Goal: Task Accomplishment & Management: Manage account settings

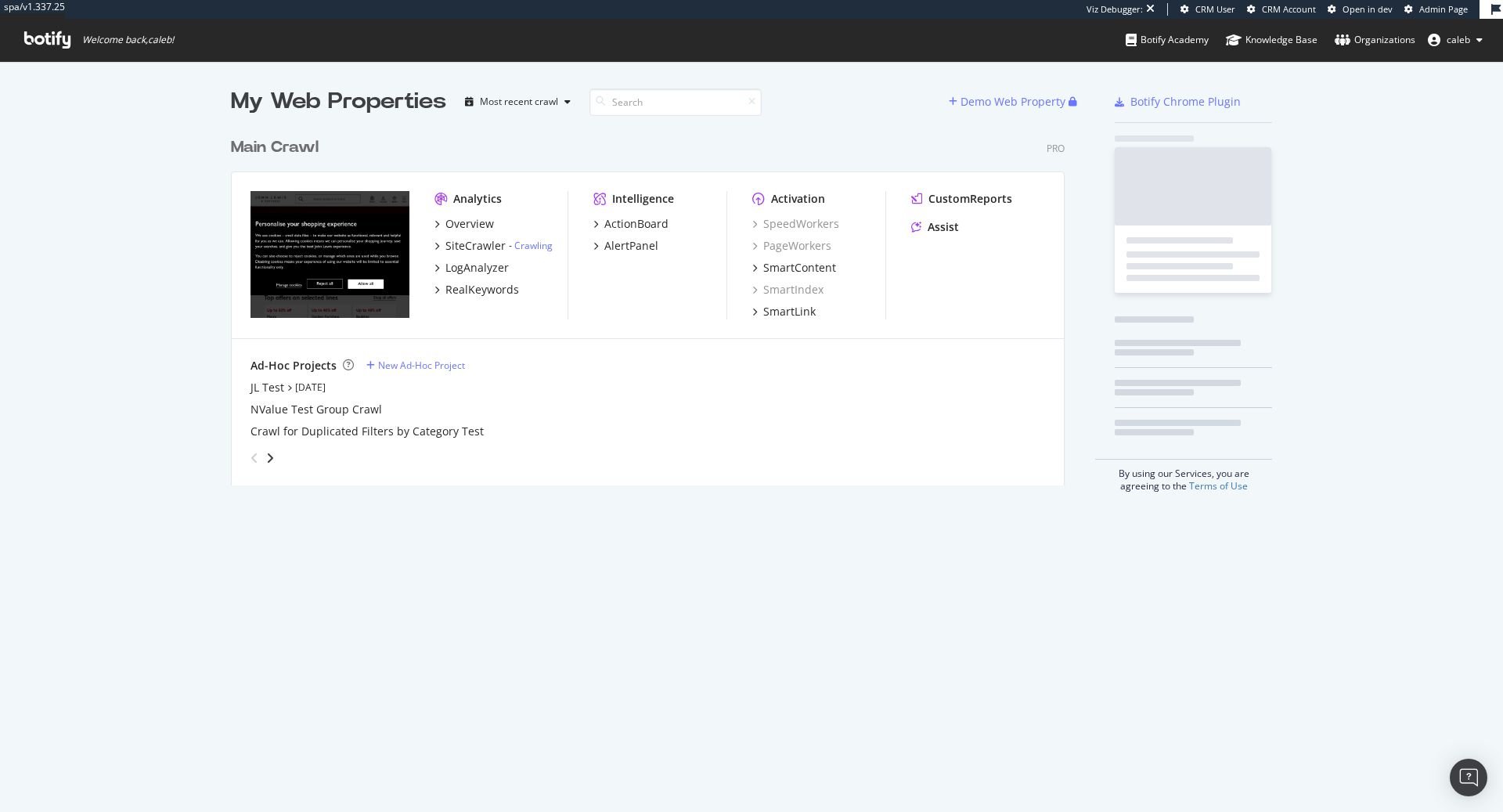
scroll to position [368, 846]
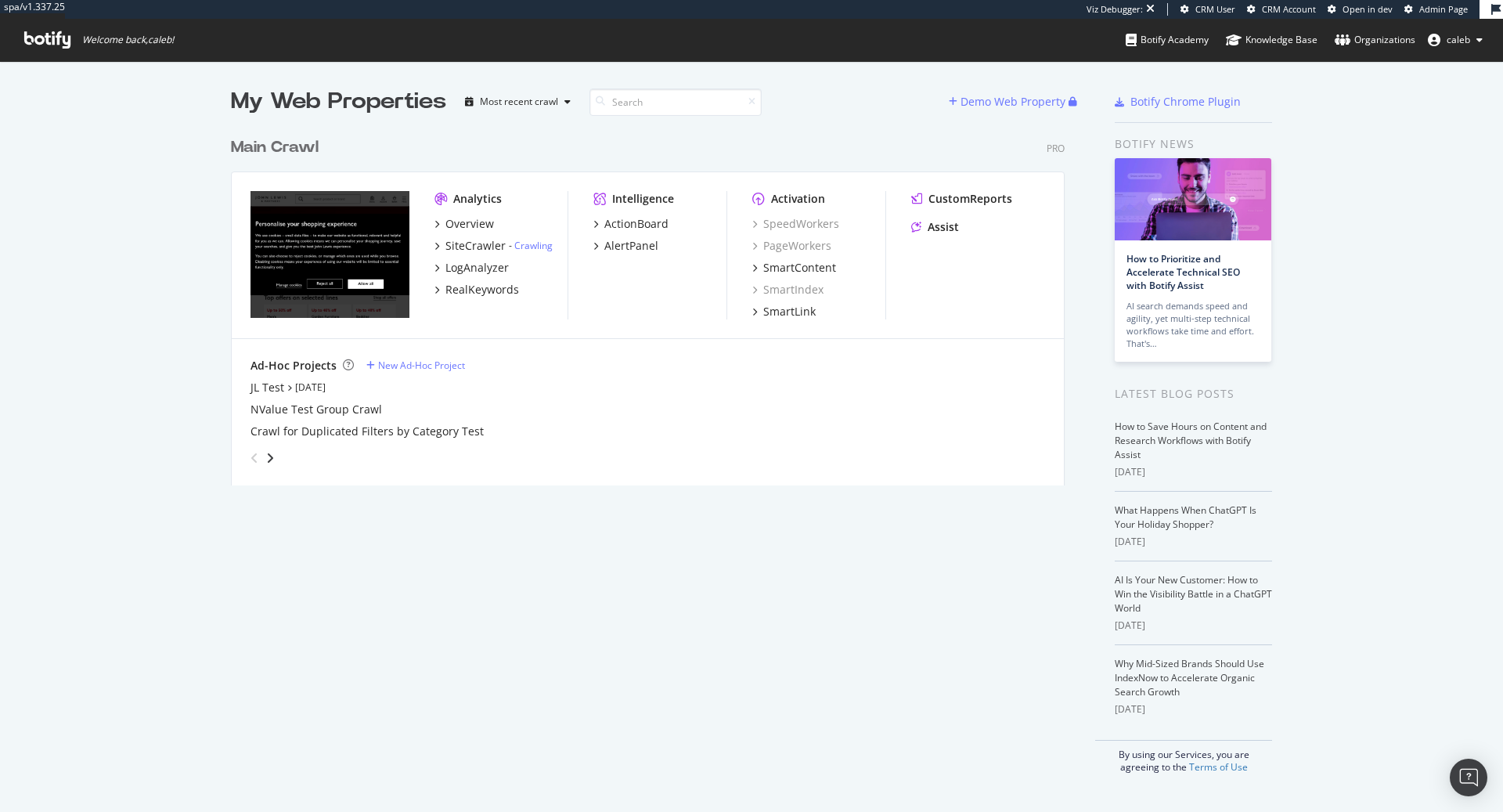
click at [310, 142] on div "Main Crawl" at bounding box center [274, 147] width 88 height 22
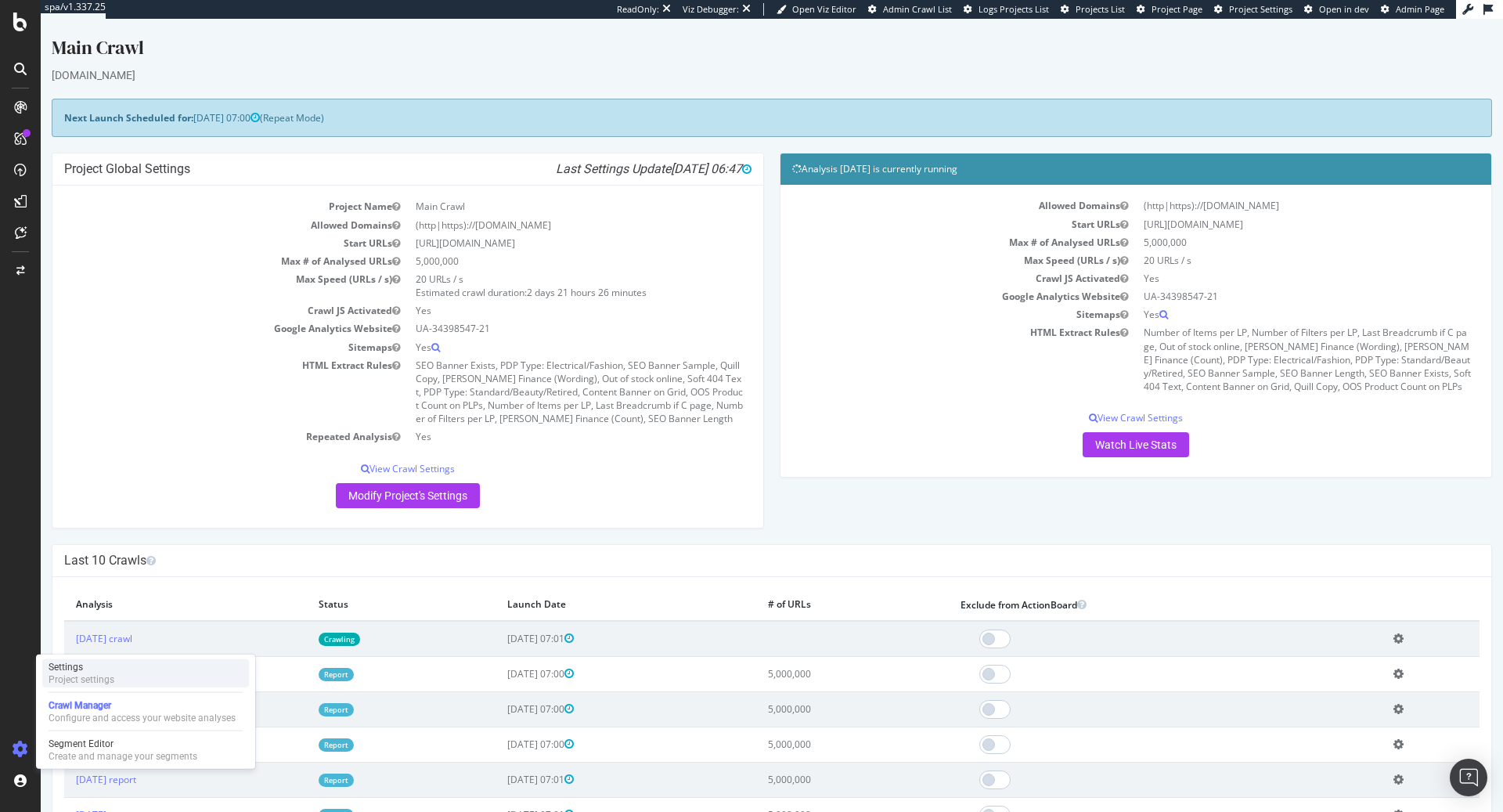
click at [110, 678] on div "Project settings" at bounding box center [81, 679] width 66 height 13
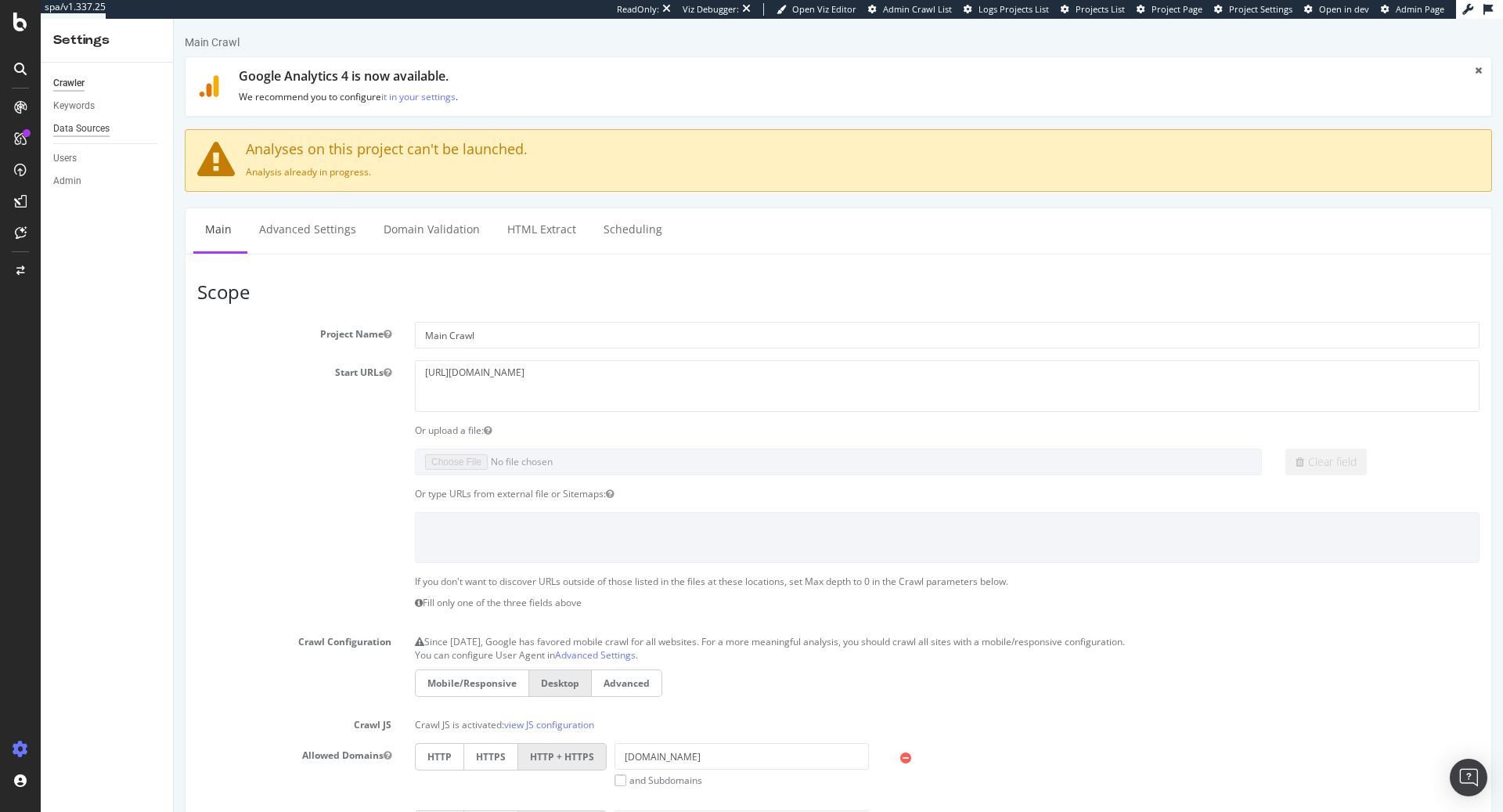
click at [83, 133] on div "Data Sources" at bounding box center [81, 129] width 57 height 17
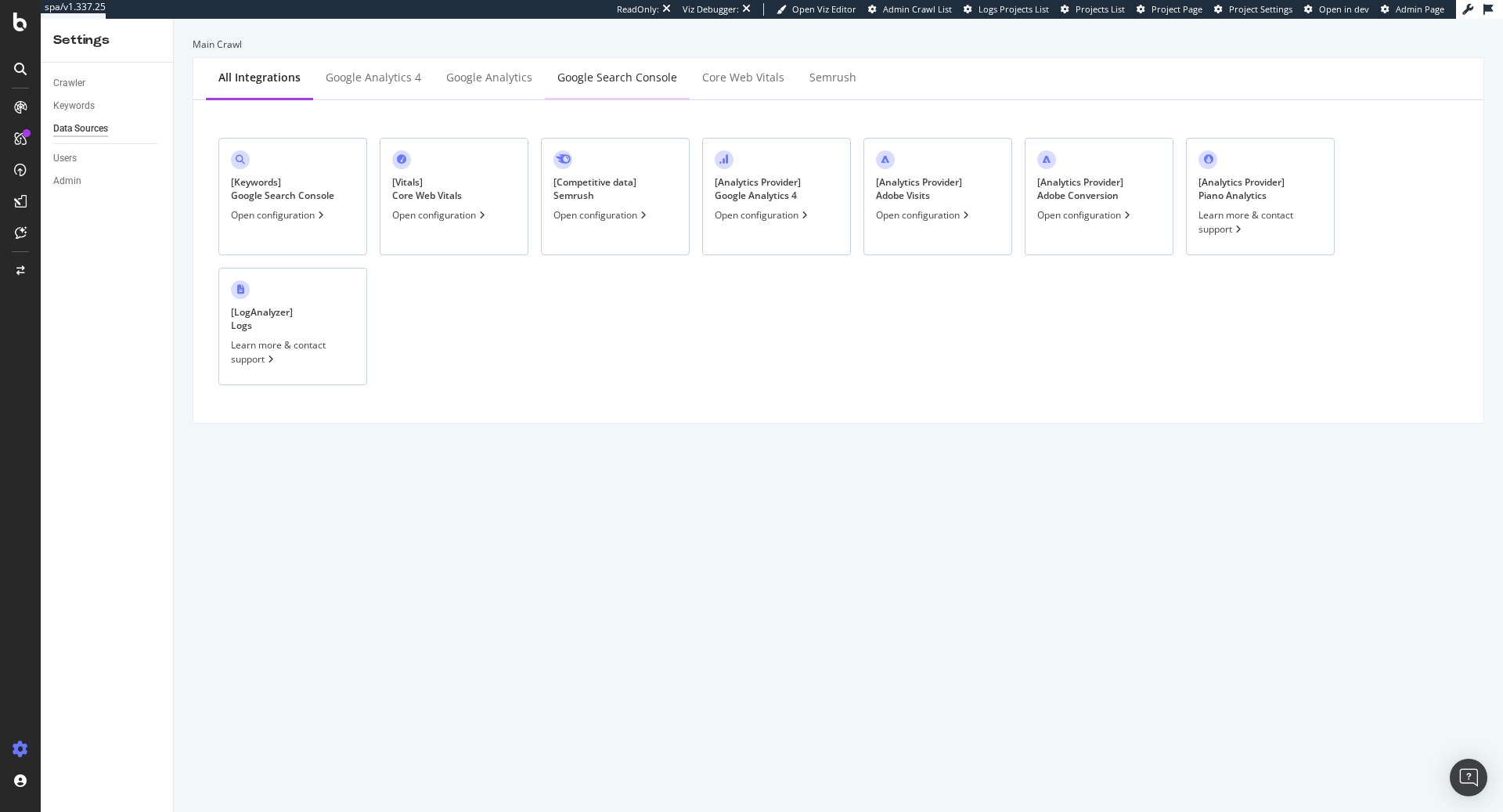
click at [597, 76] on div "Google Search Console" at bounding box center [617, 77] width 120 height 16
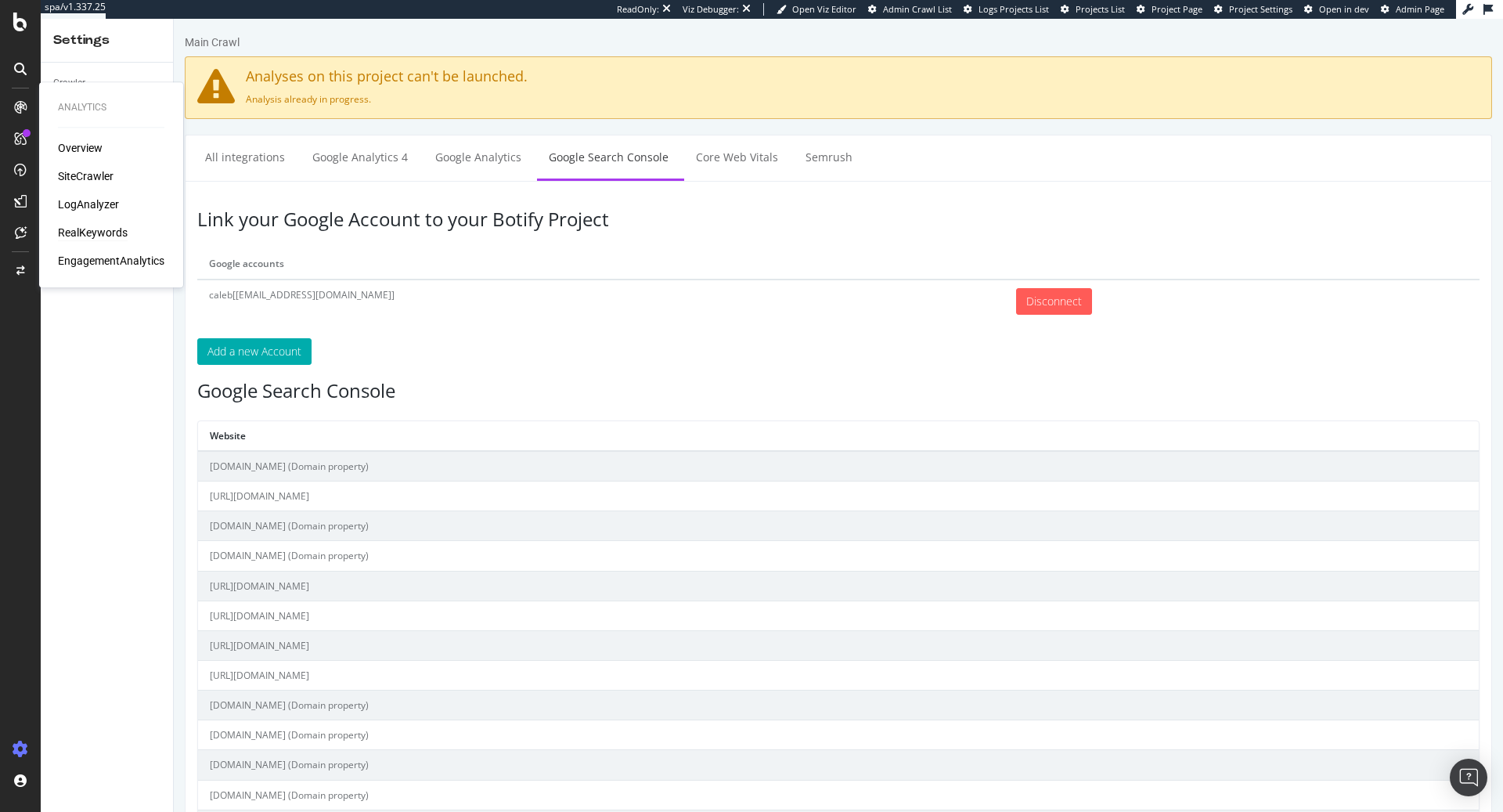
click at [103, 229] on div "RealKeywords" at bounding box center [92, 232] width 70 height 16
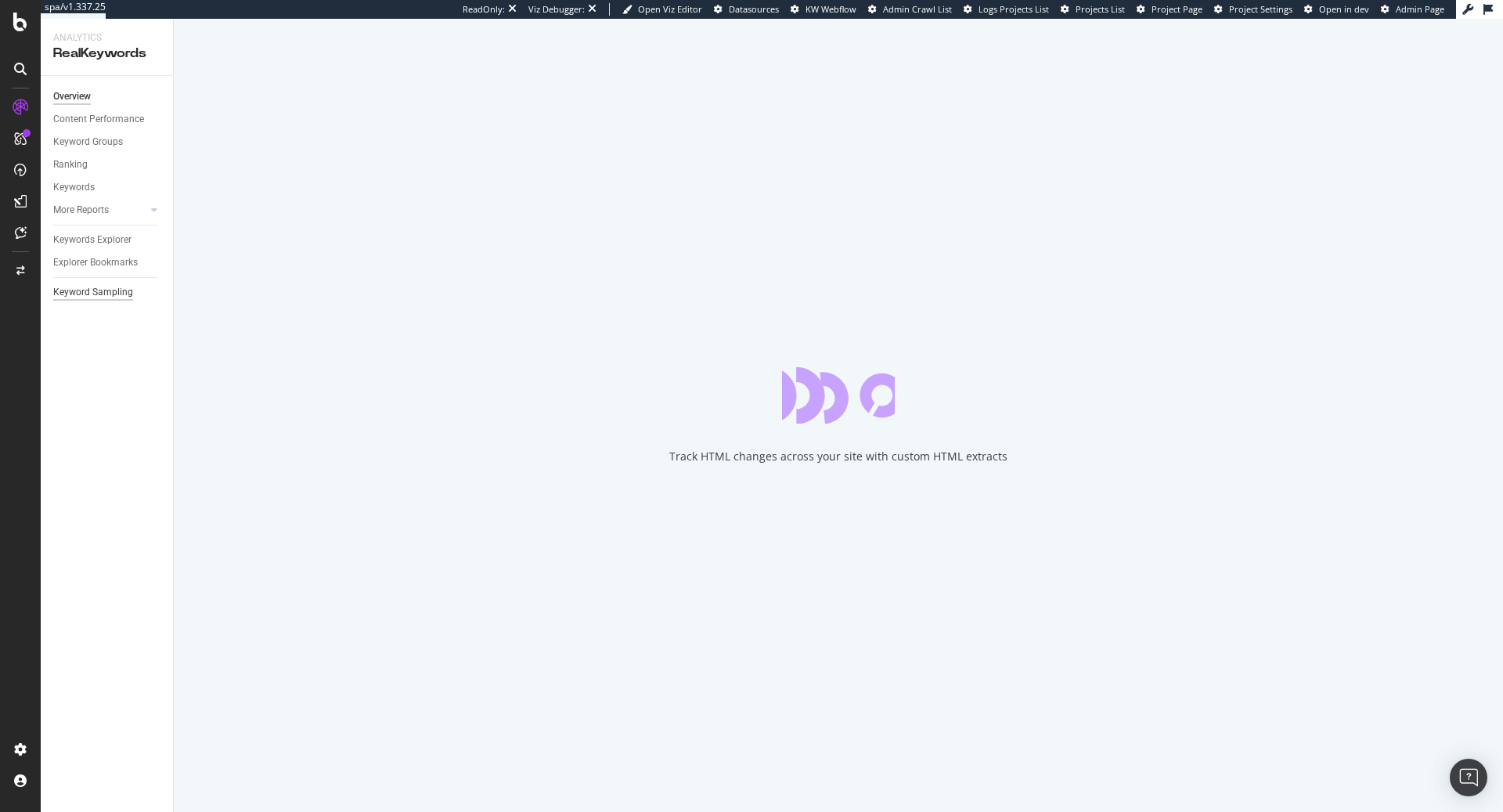
click at [88, 294] on div "Keyword Sampling" at bounding box center [93, 293] width 80 height 17
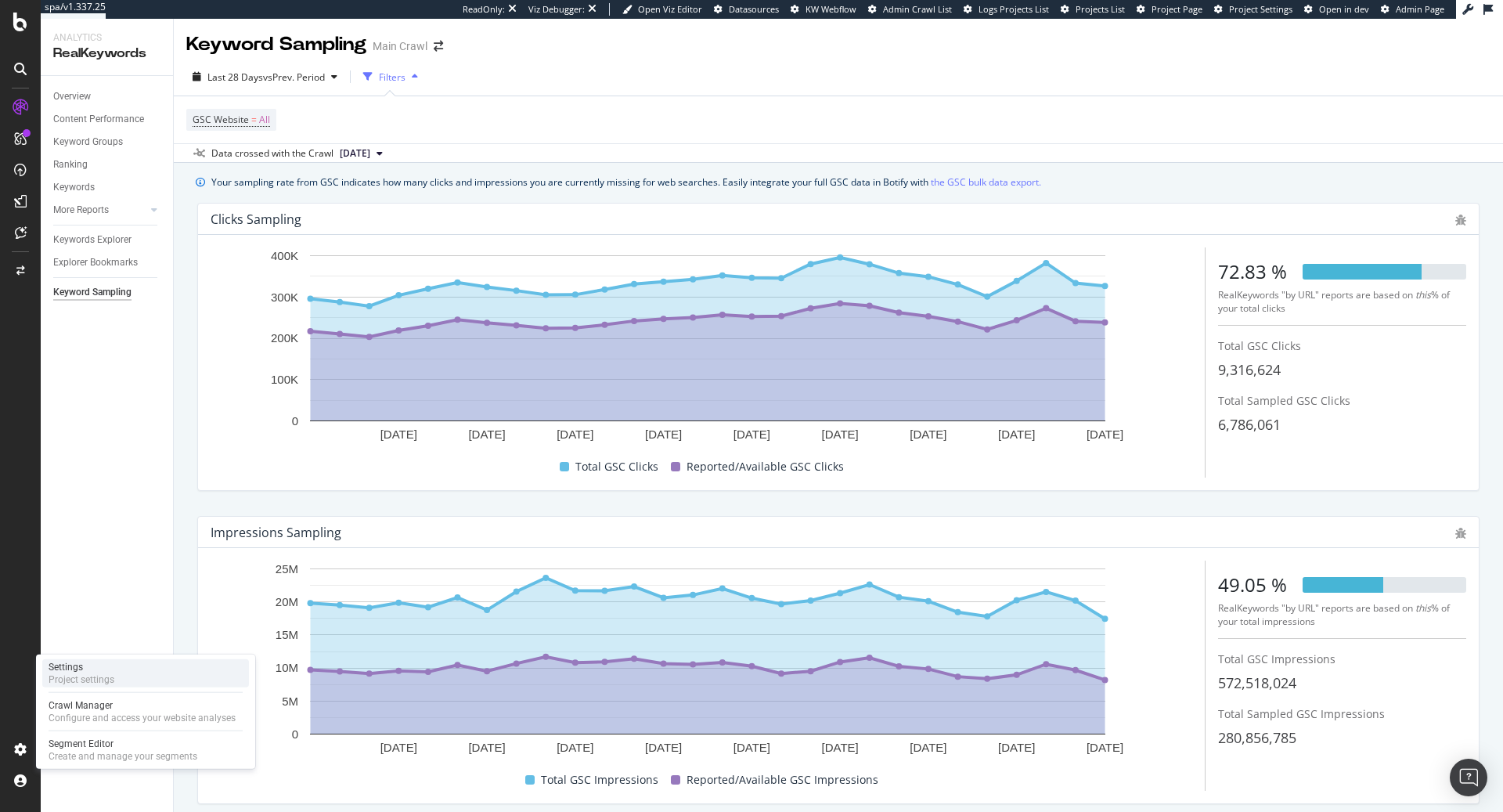
click at [103, 681] on div "Project settings" at bounding box center [81, 679] width 66 height 13
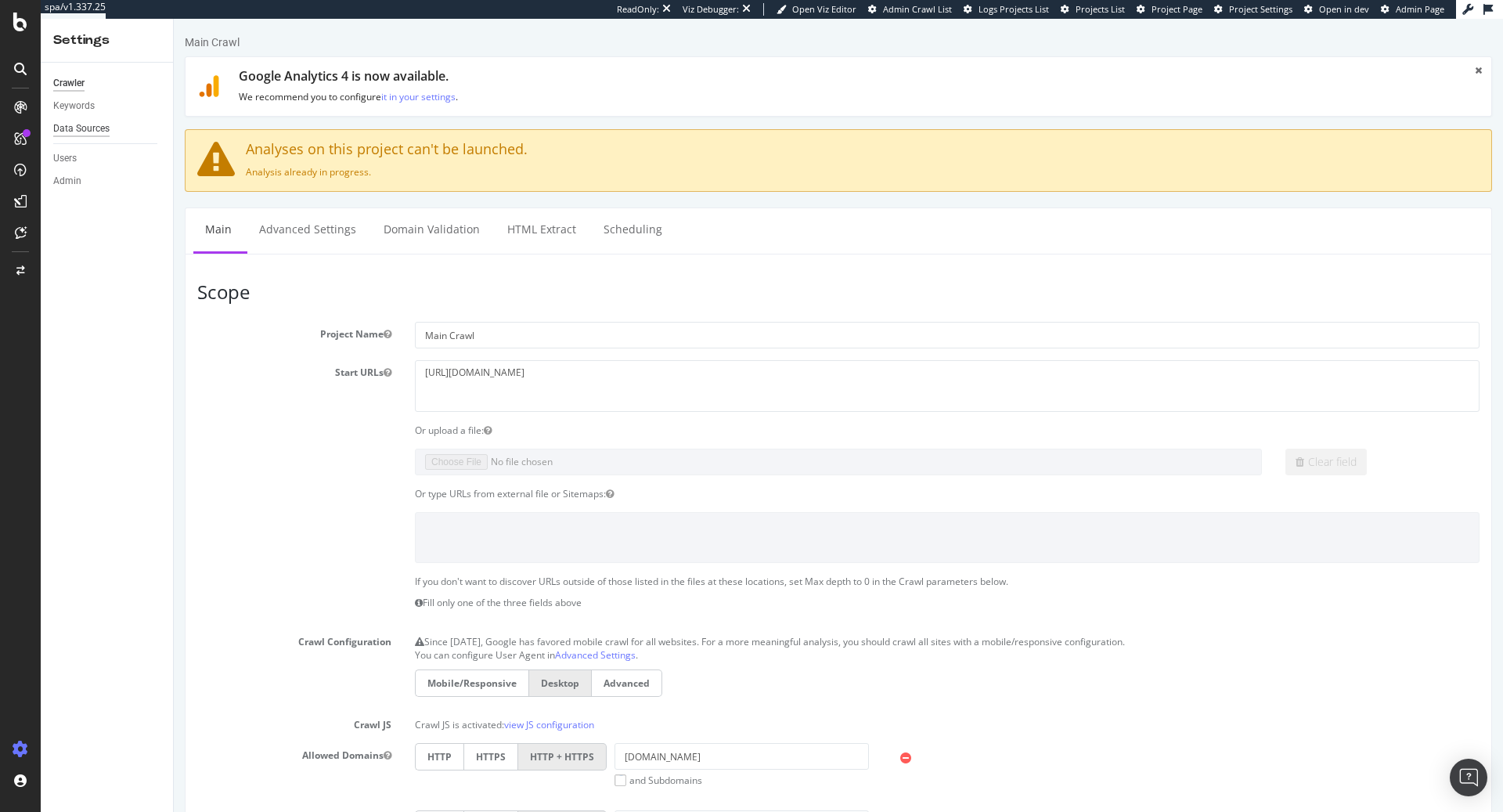
click at [74, 131] on div "Data Sources" at bounding box center [81, 129] width 57 height 17
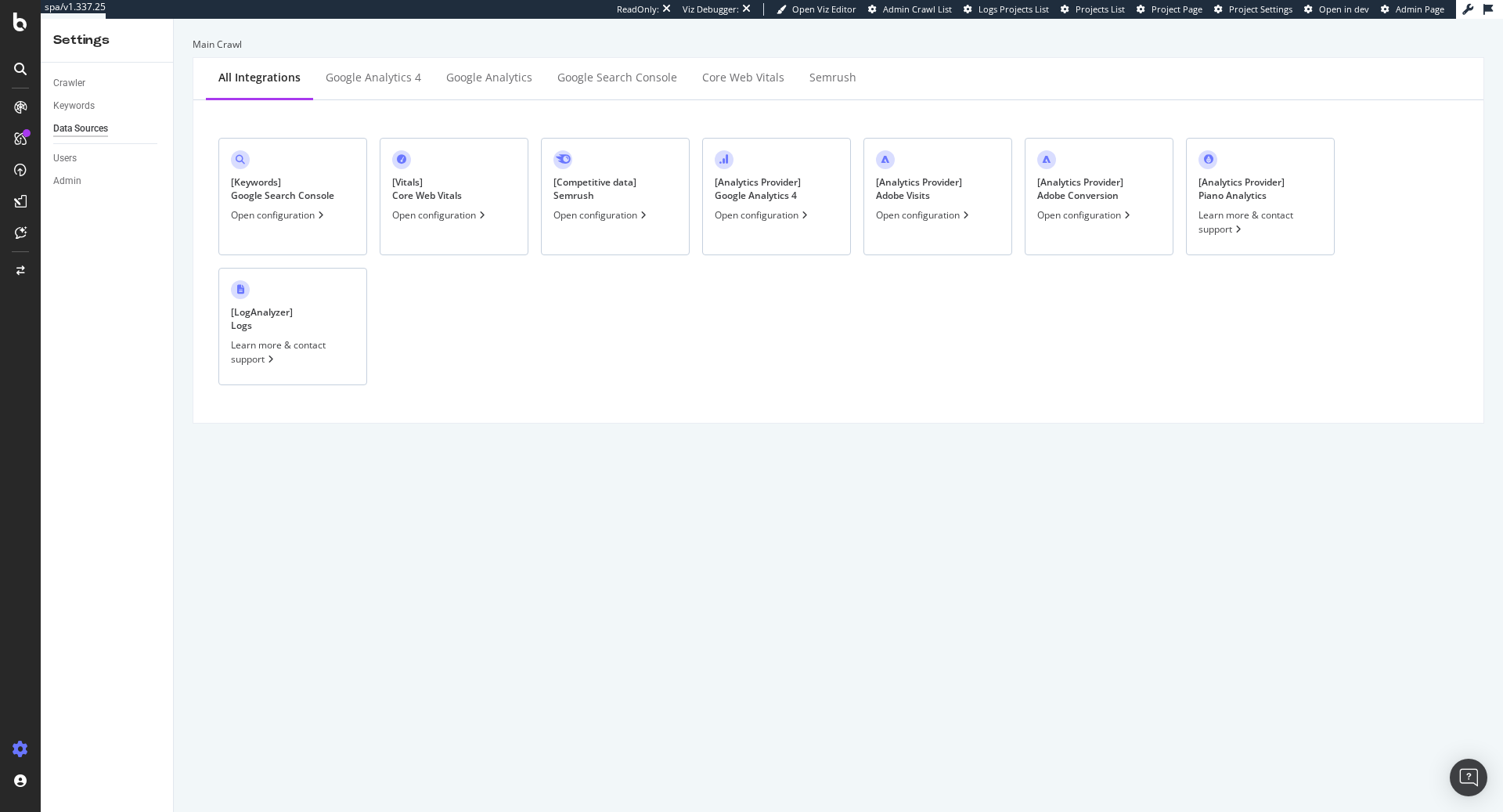
click at [293, 229] on div "[ Keywords ] Google Search Console Open configuration" at bounding box center [293, 197] width 148 height 118
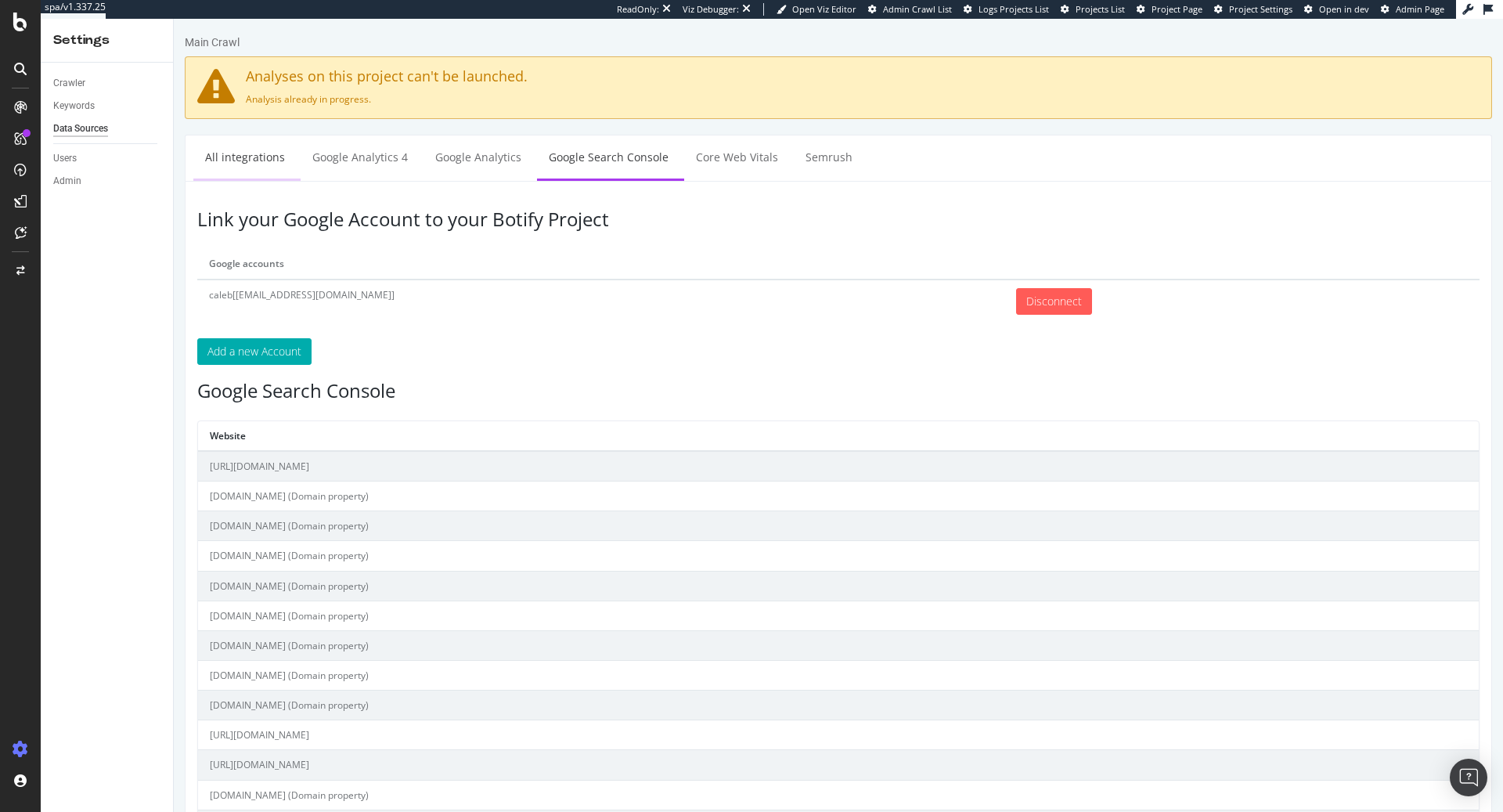
click at [247, 160] on link "All integrations" at bounding box center [245, 157] width 103 height 43
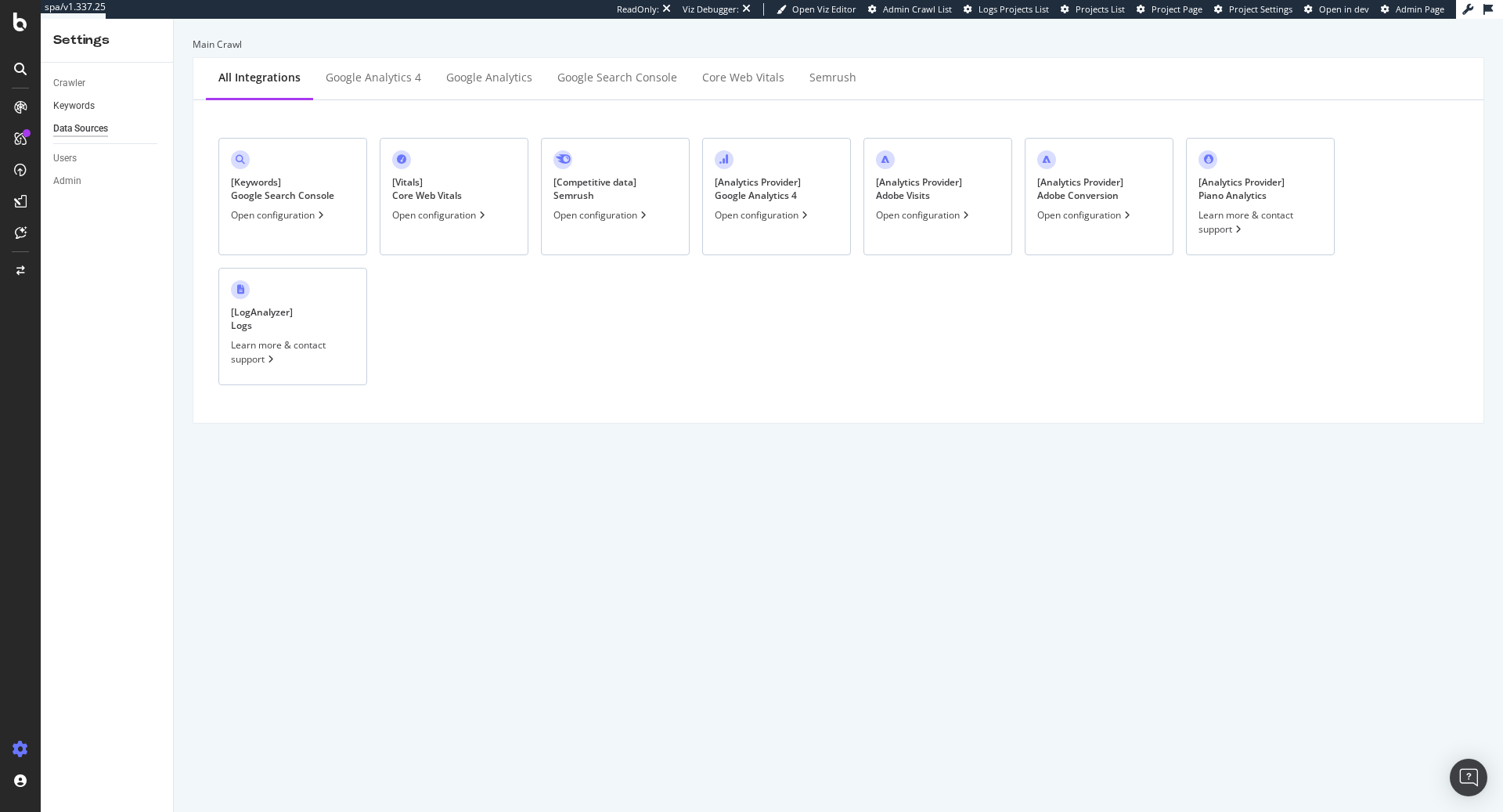
click at [98, 104] on link "Keywords" at bounding box center [107, 107] width 108 height 17
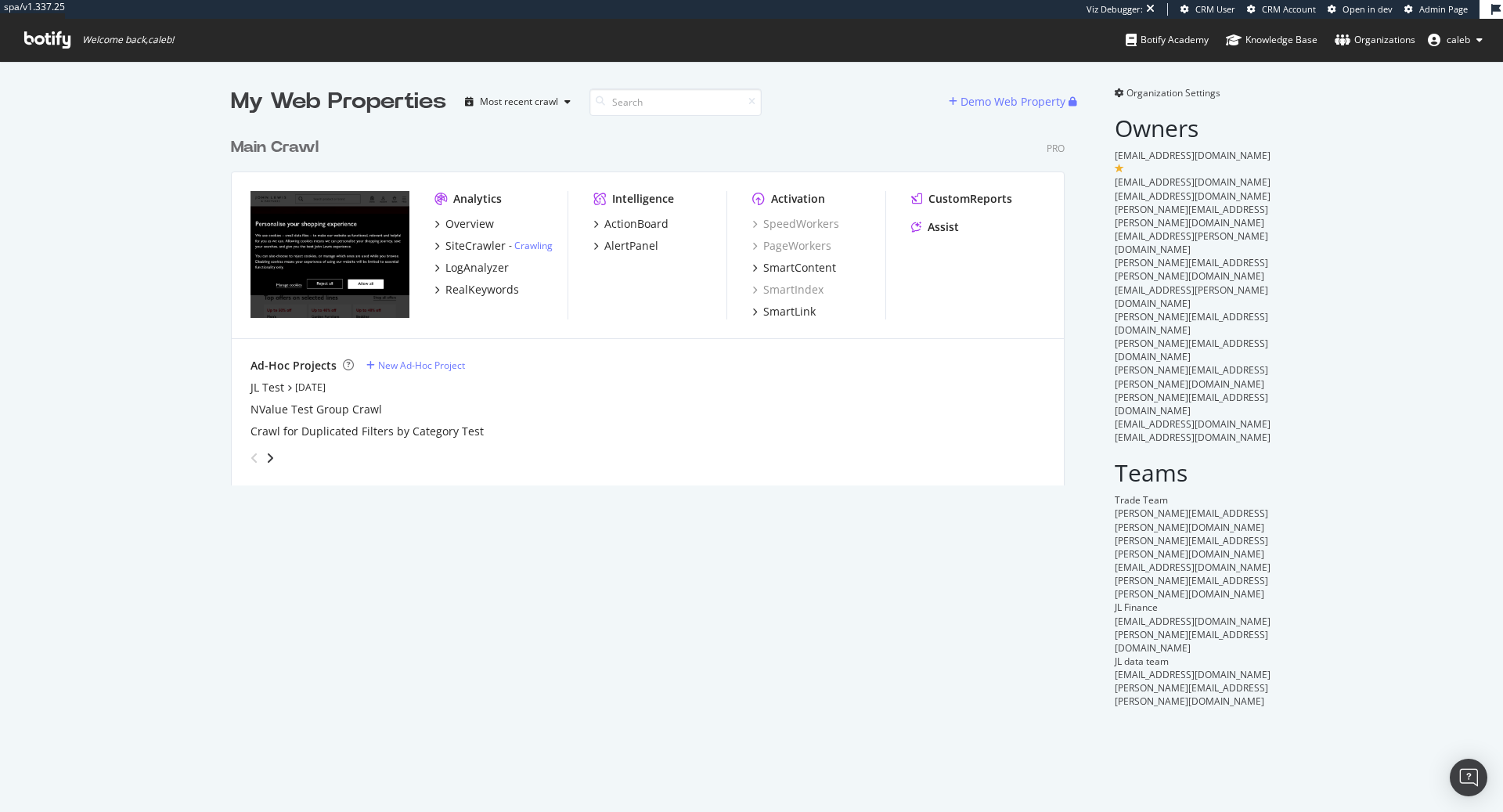
scroll to position [368, 846]
click at [273, 455] on icon "angle-right" at bounding box center [270, 458] width 7 height 13
click at [269, 457] on icon "angle-right" at bounding box center [270, 458] width 7 height 13
click at [272, 457] on icon "angle-right" at bounding box center [270, 458] width 7 height 13
click at [269, 458] on icon "angle-right" at bounding box center [270, 458] width 7 height 13
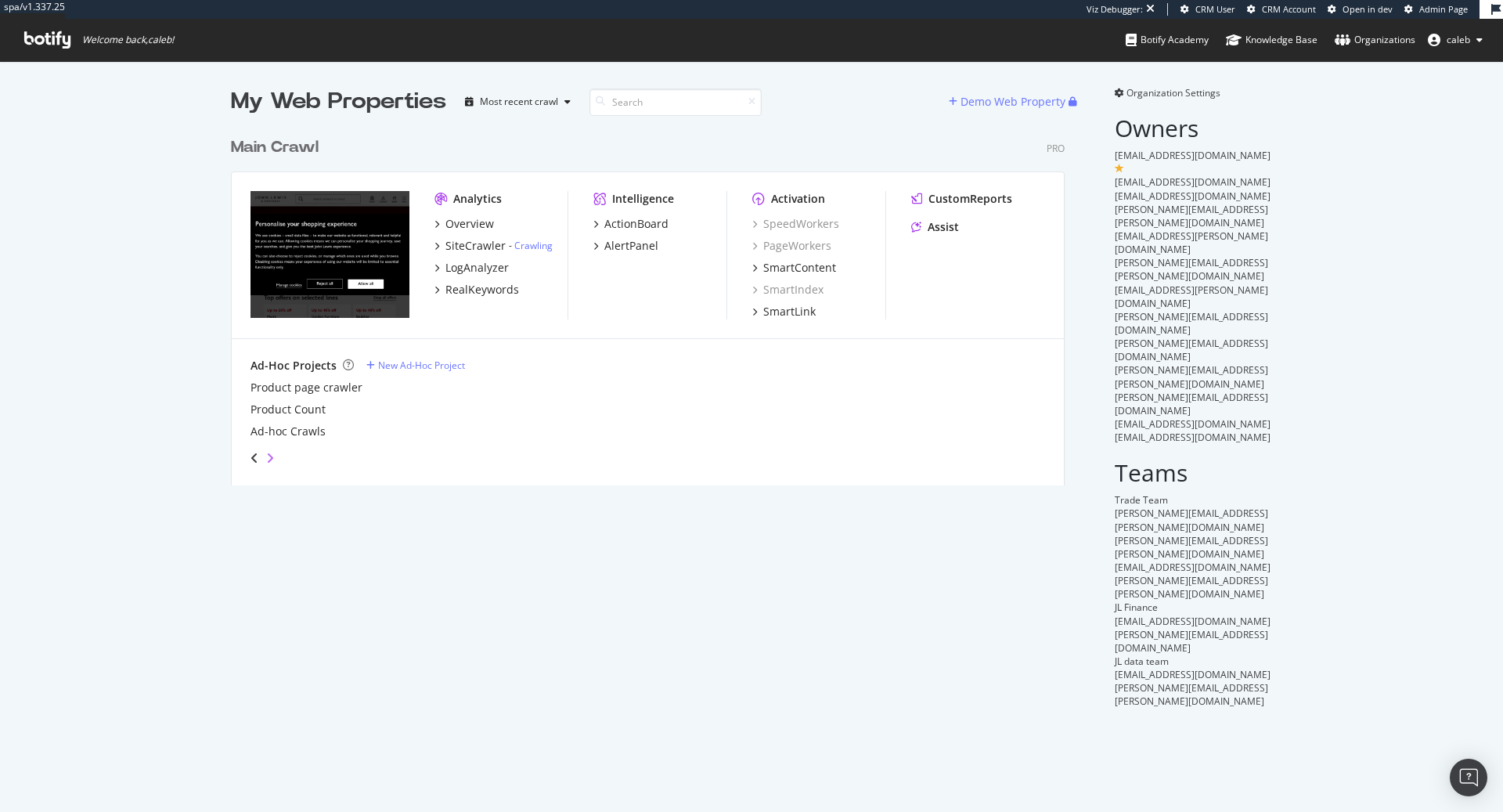
click at [271, 455] on icon "angle-right" at bounding box center [270, 458] width 7 height 13
click at [270, 458] on icon "angle-right" at bounding box center [270, 458] width 7 height 13
click at [272, 456] on icon "angle-right" at bounding box center [270, 458] width 7 height 13
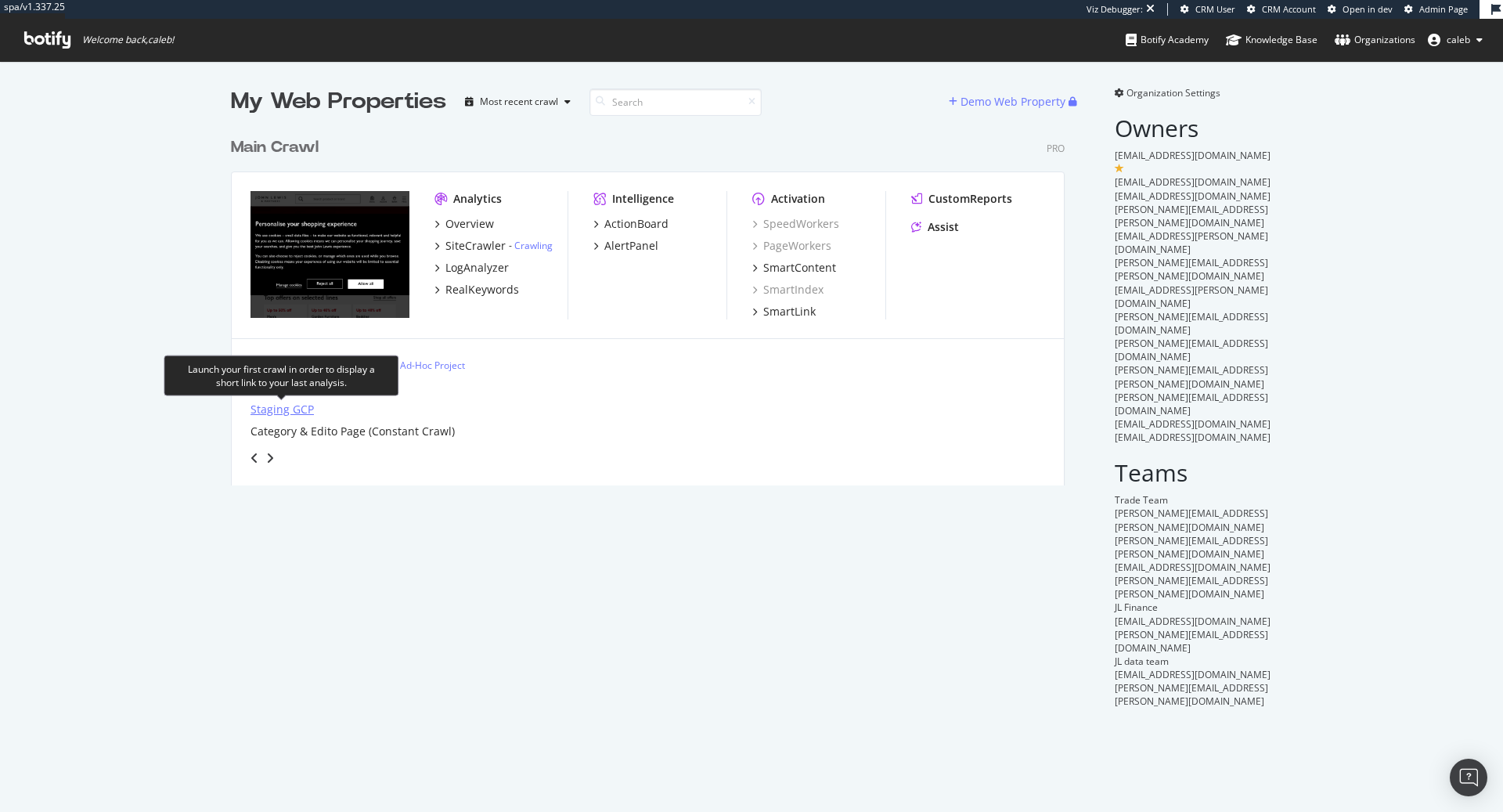
click at [265, 410] on div "Staging GCP" at bounding box center [282, 409] width 63 height 16
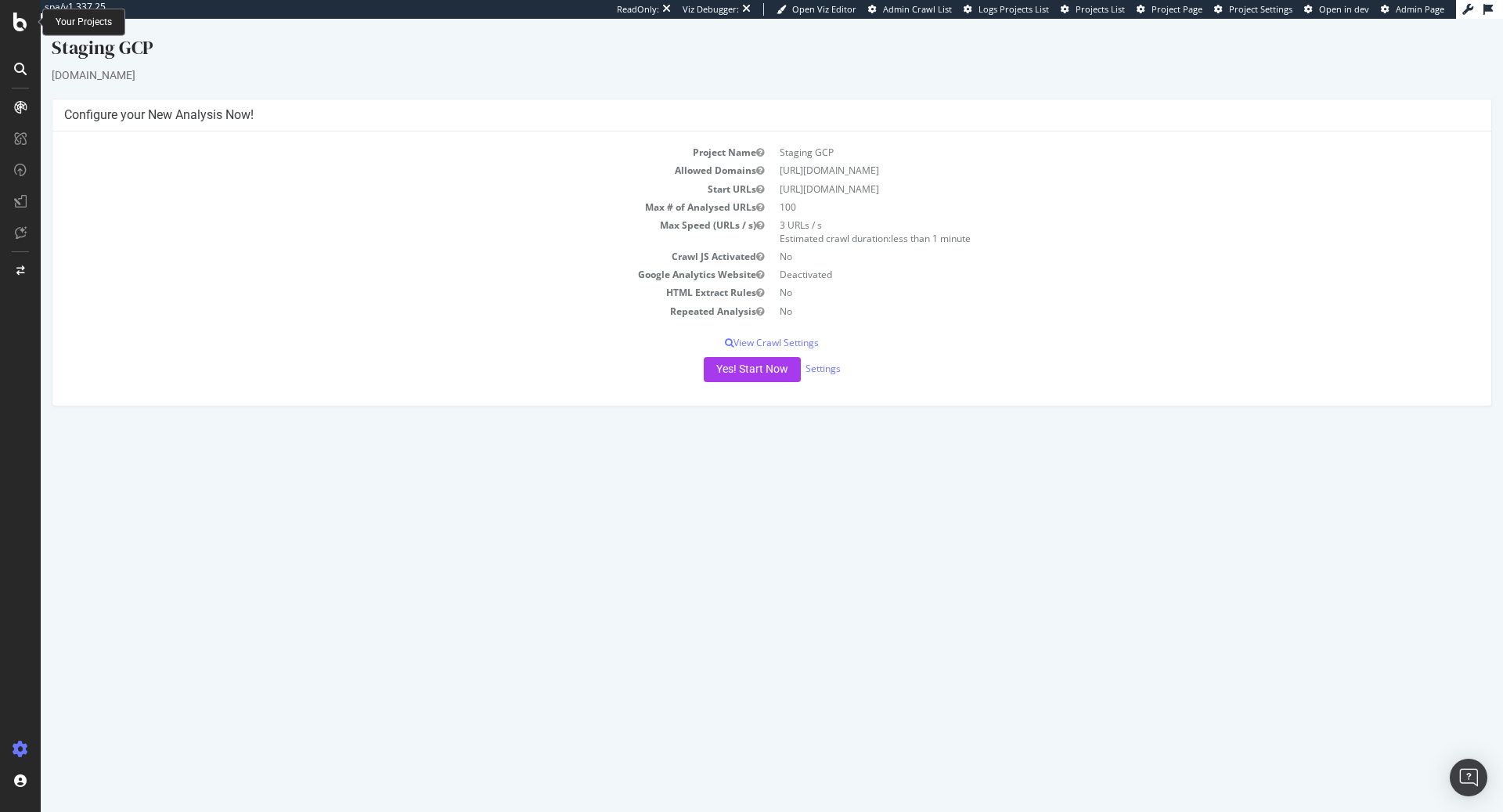
click at [20, 13] on icon at bounding box center [19, 22] width 14 height 19
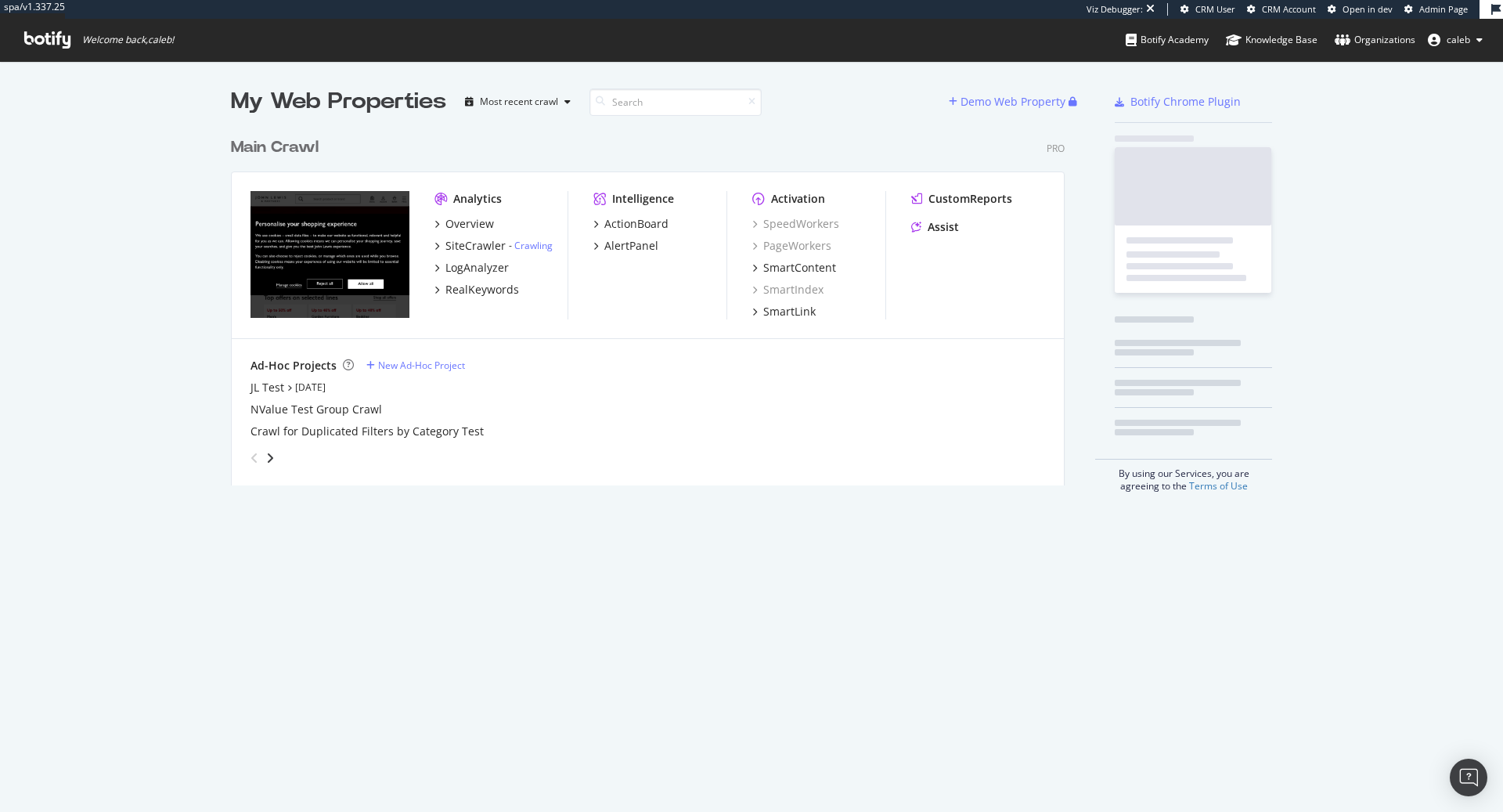
scroll to position [368, 846]
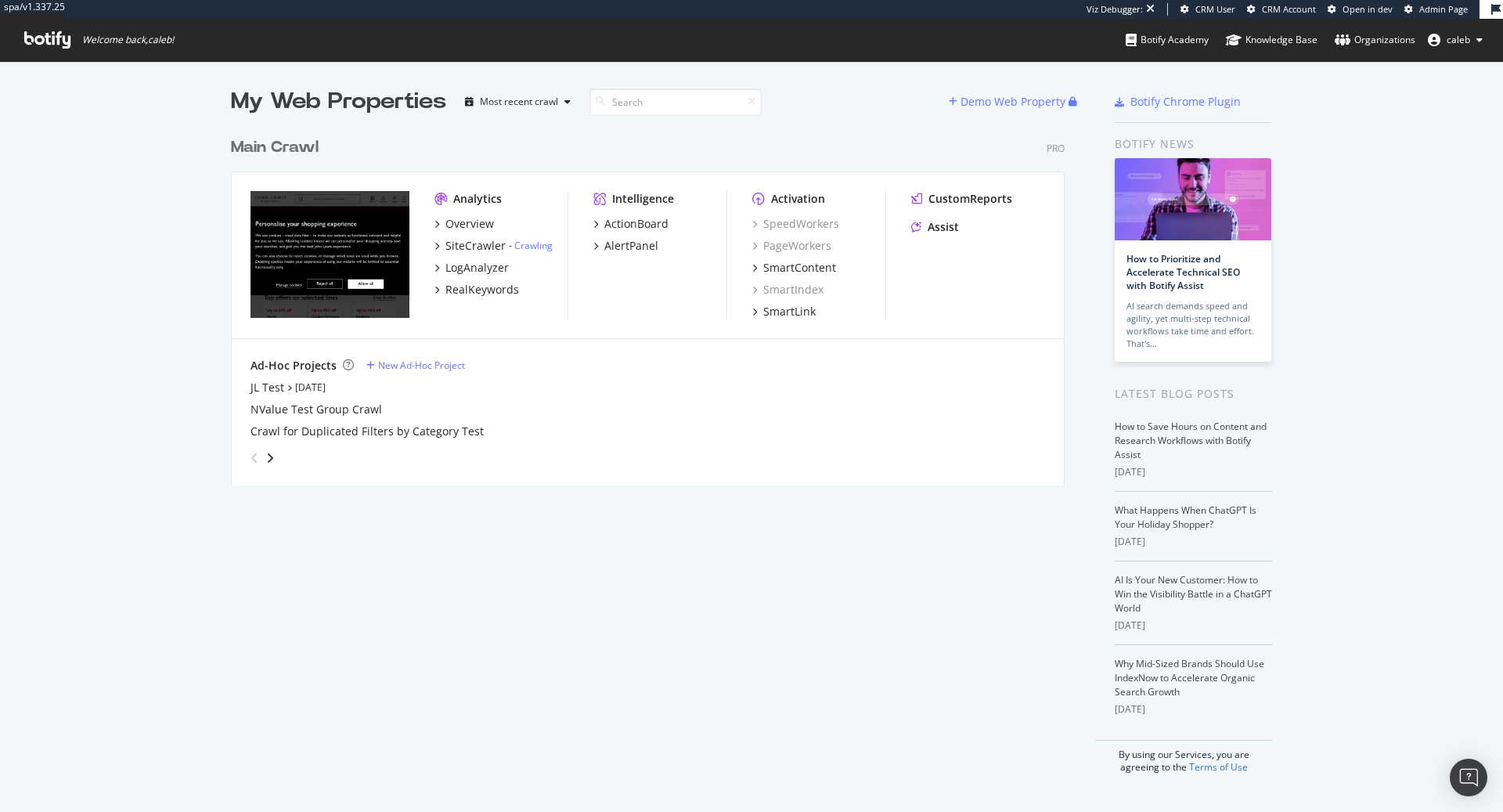
click at [277, 144] on div "Main Crawl" at bounding box center [274, 147] width 88 height 22
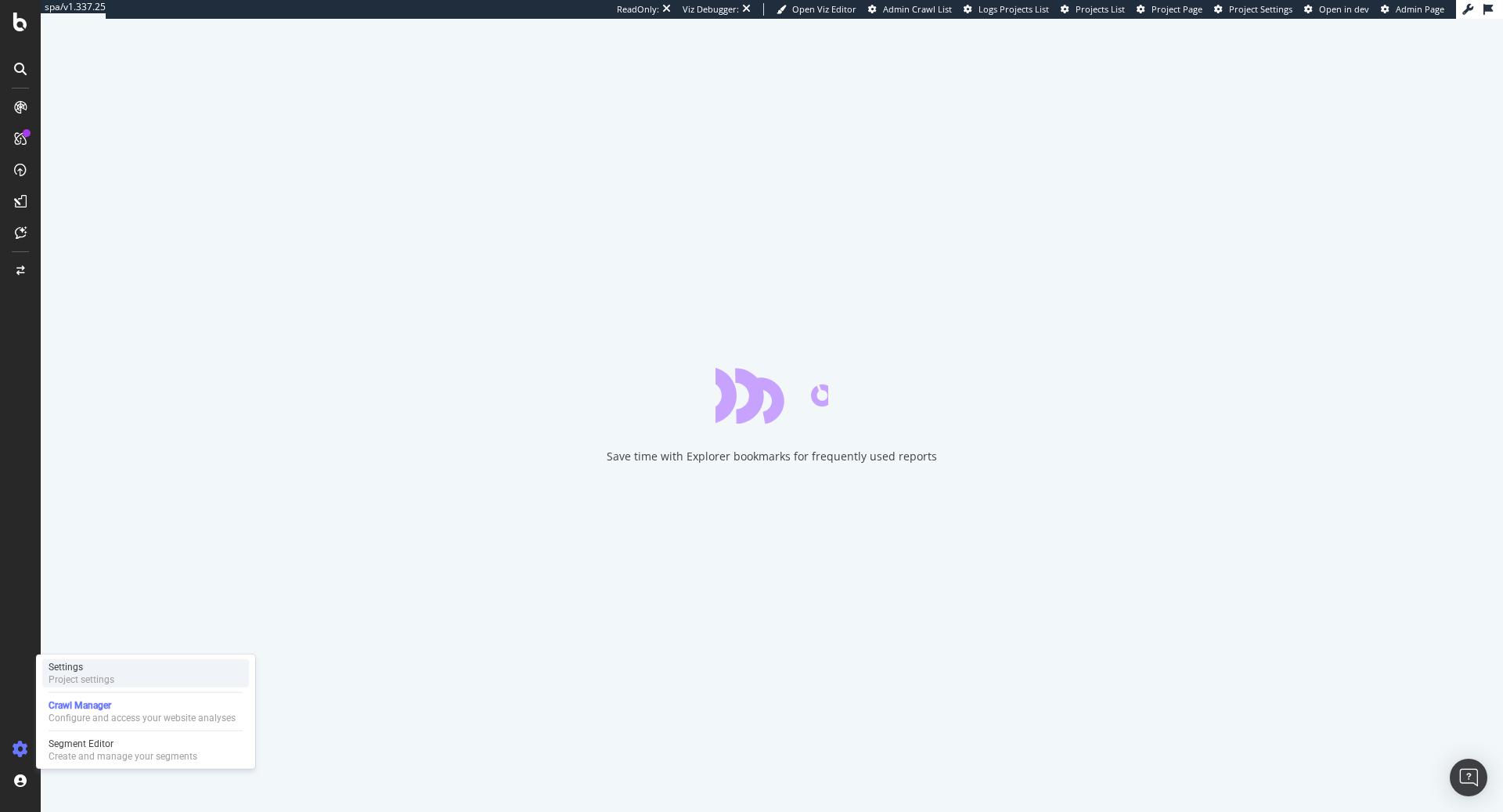
click at [113, 674] on div "Project settings" at bounding box center [81, 679] width 66 height 13
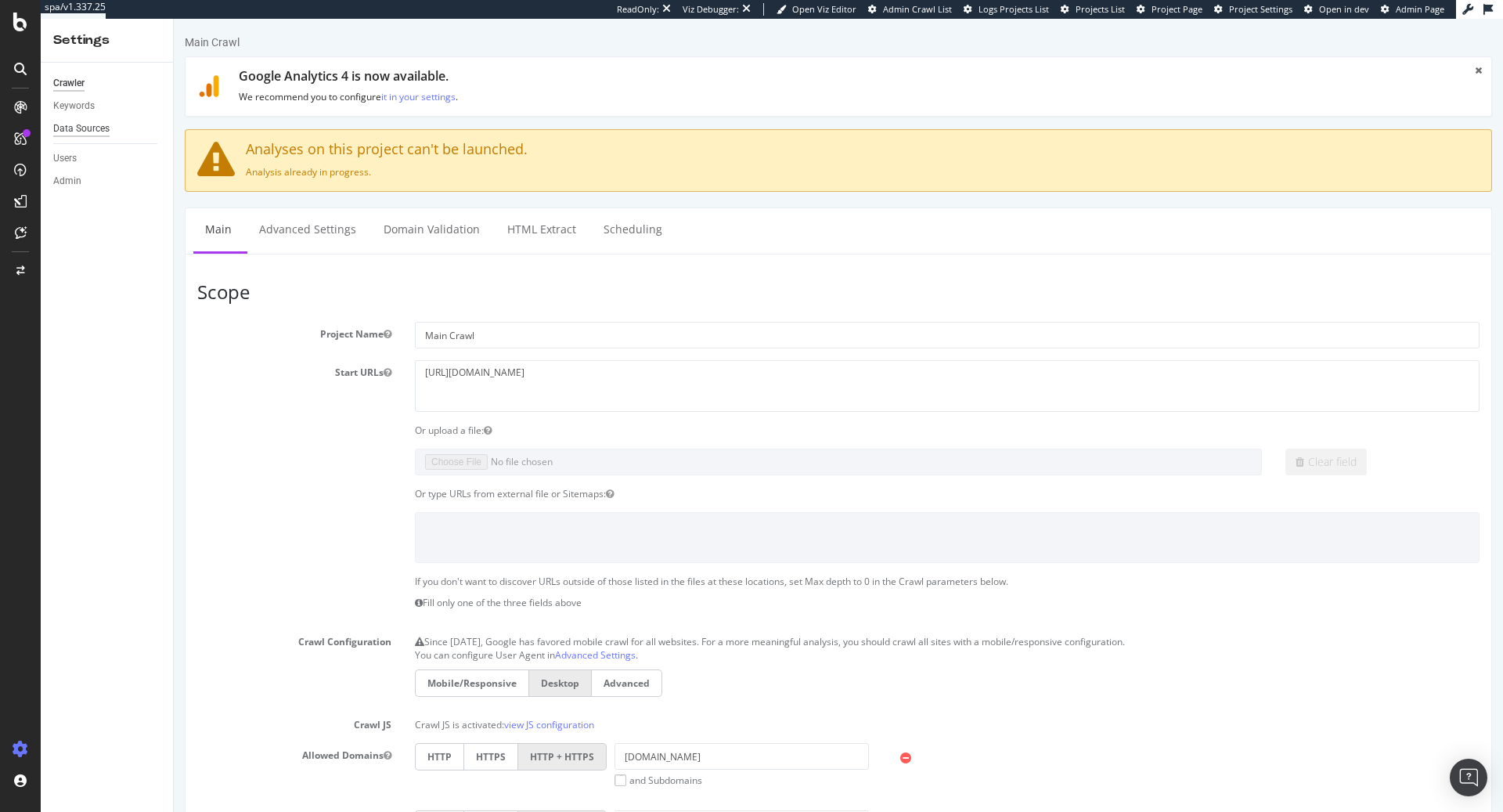
click at [78, 128] on div "Data Sources" at bounding box center [81, 129] width 57 height 17
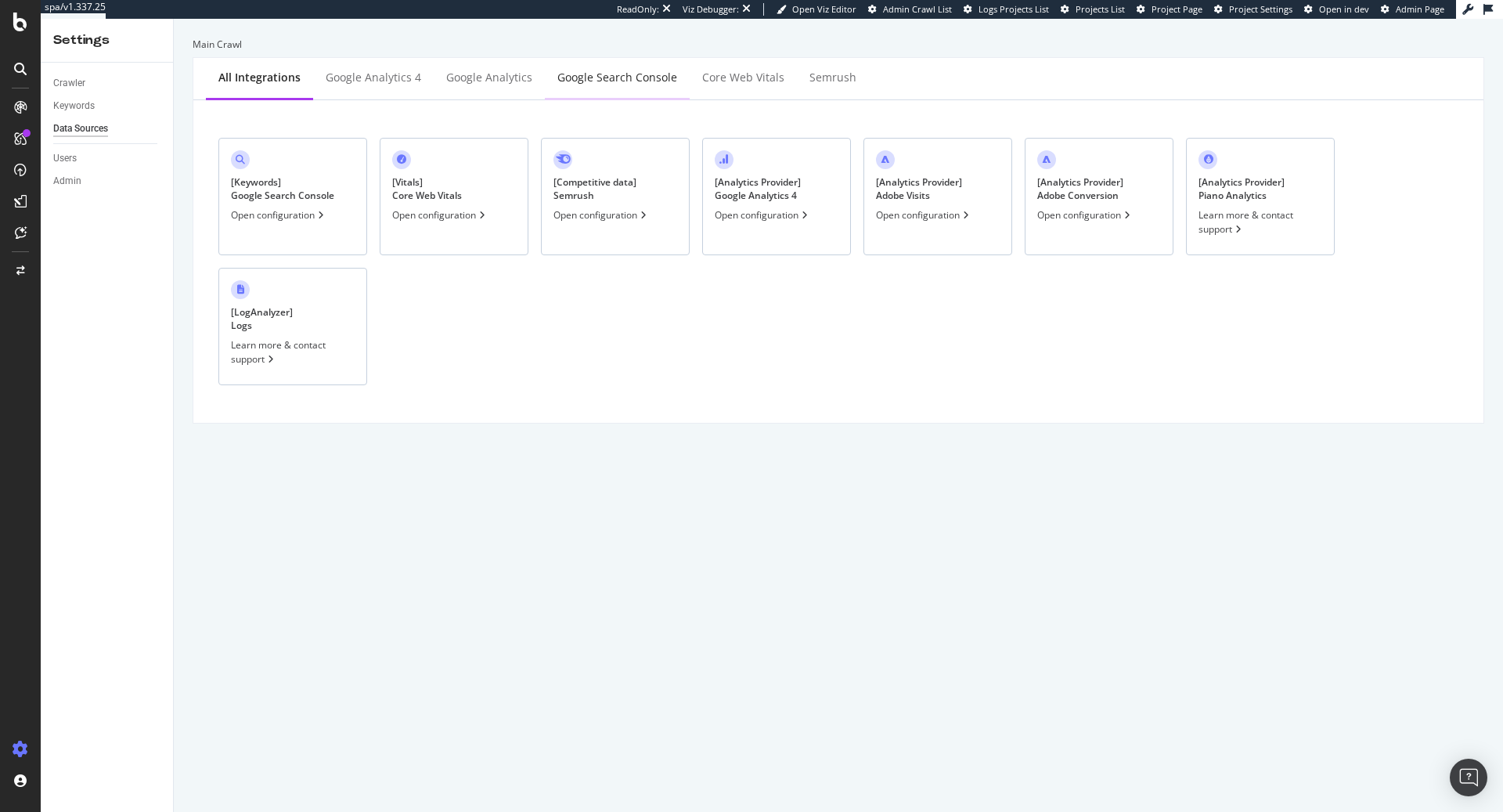
click at [601, 73] on div "Google Search Console" at bounding box center [617, 77] width 120 height 16
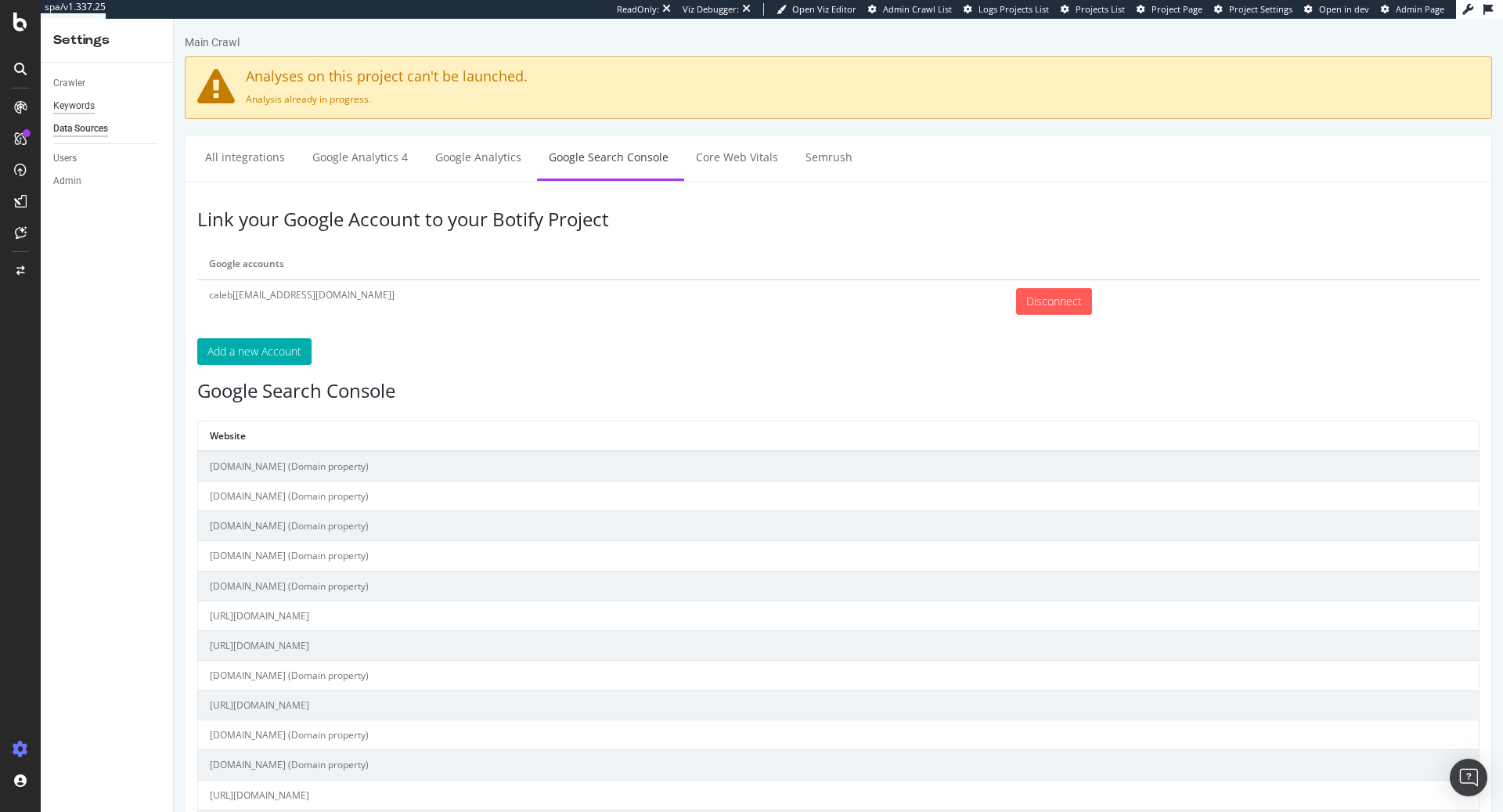
click at [74, 108] on div "Keywords" at bounding box center [73, 107] width 42 height 17
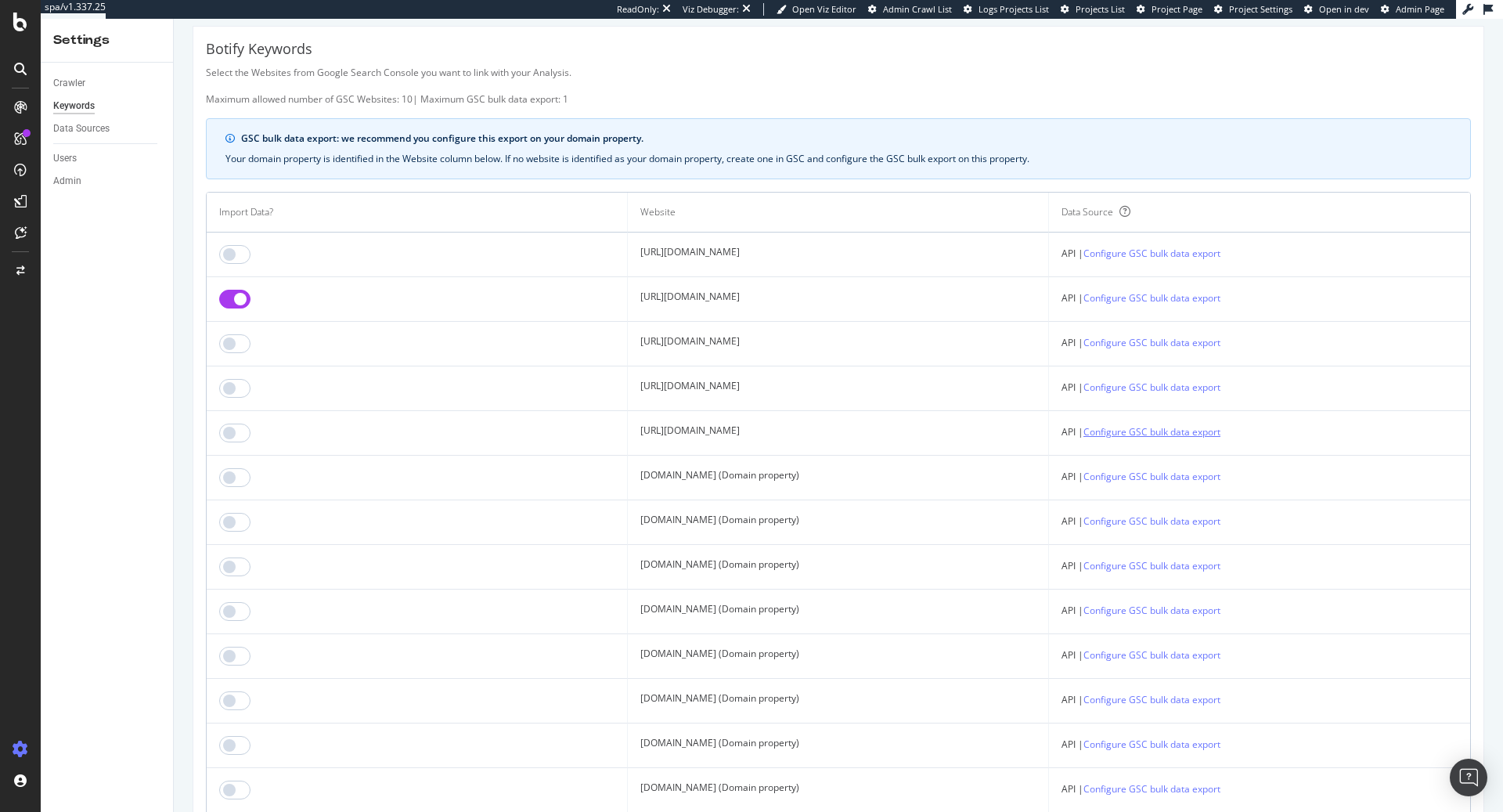
scroll to position [38, 0]
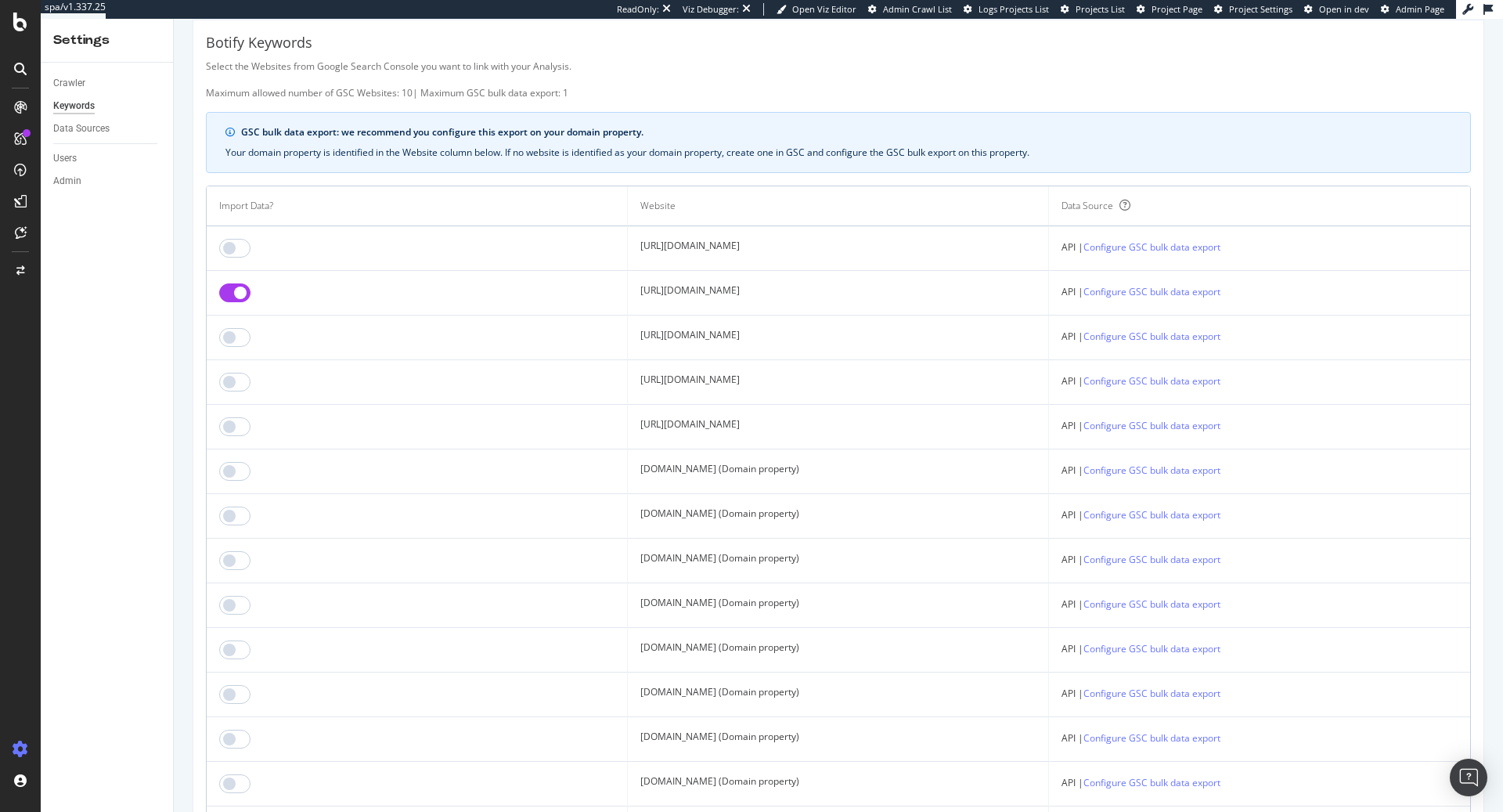
click at [1400, 13] on span "Admin Page" at bounding box center [1420, 8] width 48 height 12
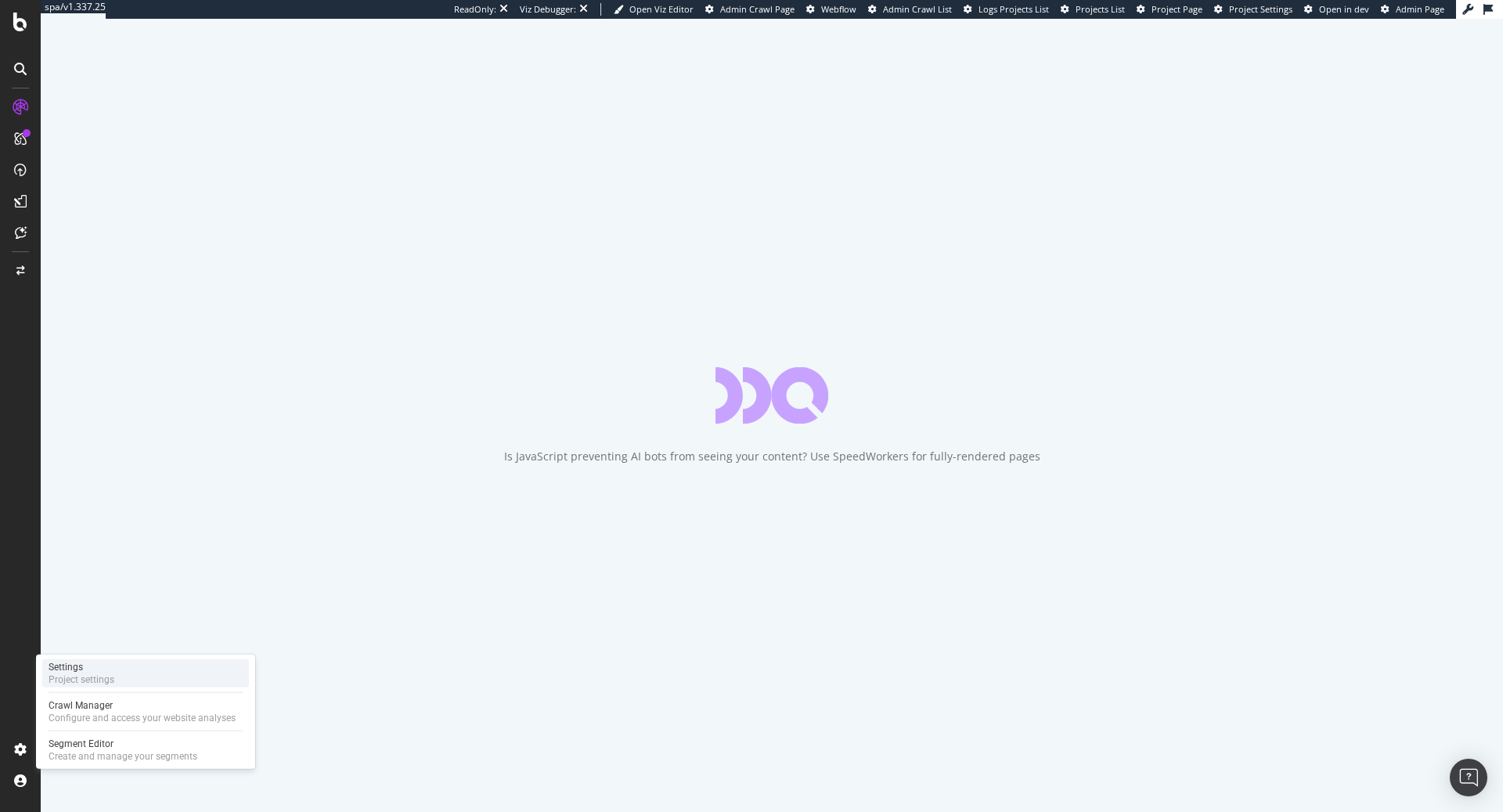
click at [100, 673] on div "Project settings" at bounding box center [81, 679] width 66 height 13
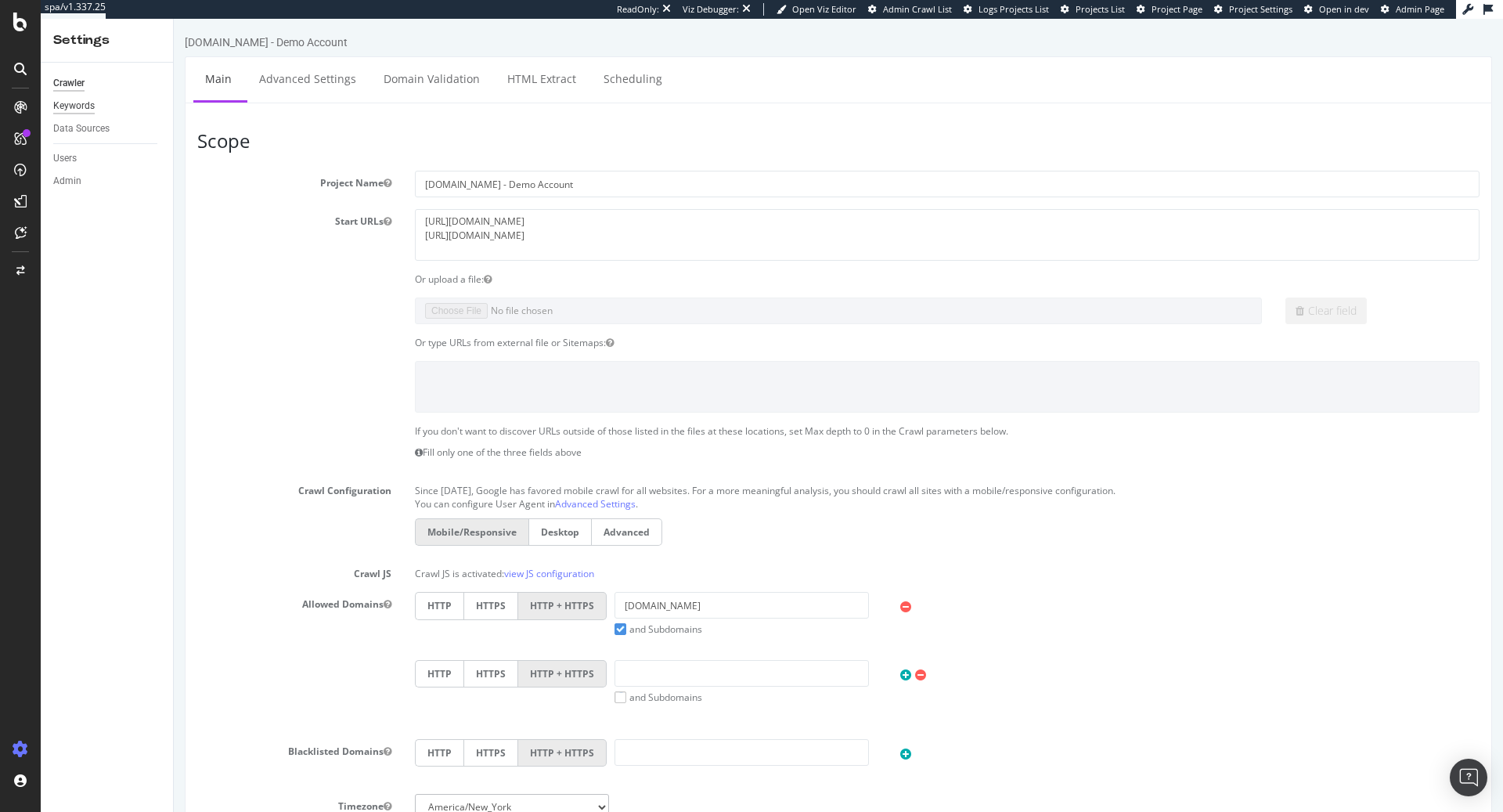
click at [84, 101] on div "Keywords" at bounding box center [73, 107] width 42 height 17
